Goal: Browse casually: Explore the website without a specific task or goal

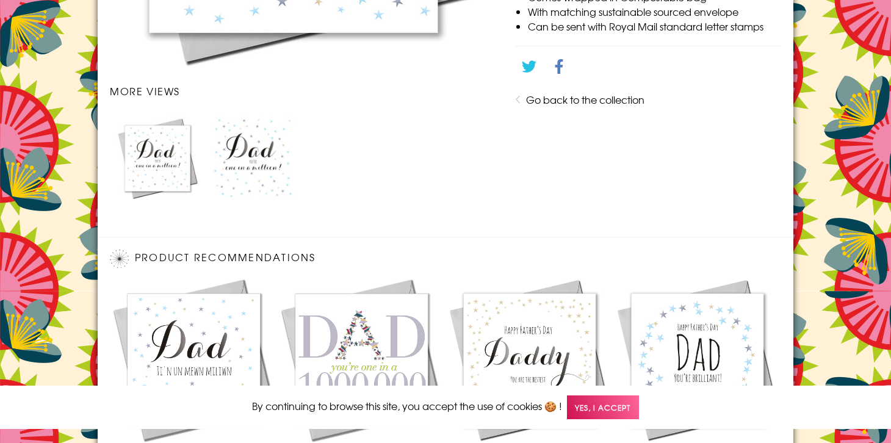
scroll to position [816, 0]
